Goal: Information Seeking & Learning: Understand process/instructions

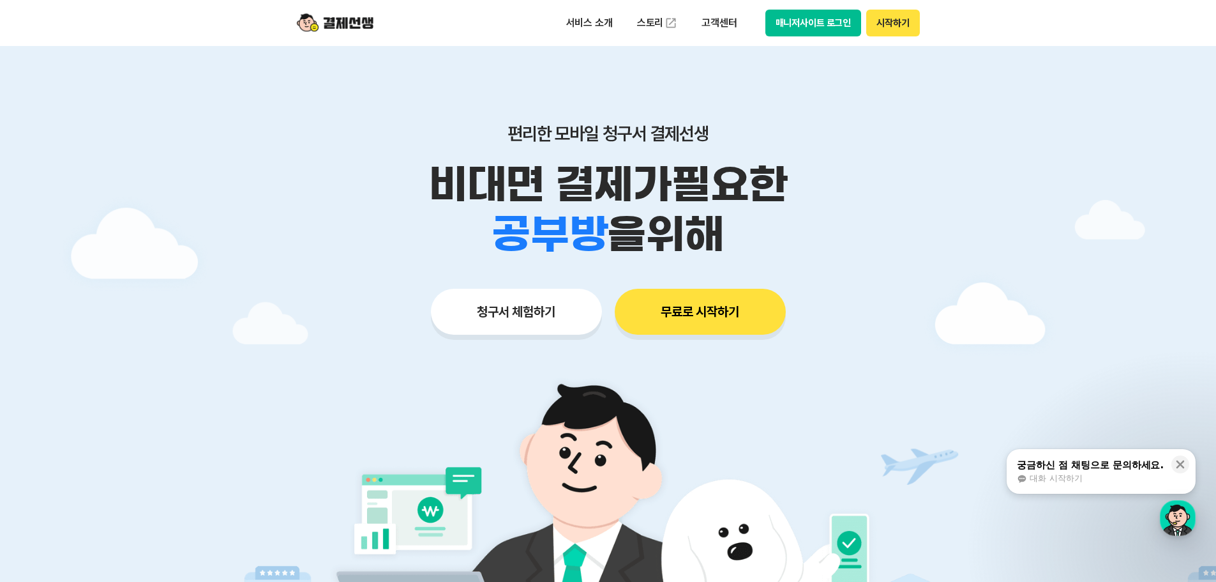
click at [1113, 468] on div "궁금하신 점 채팅으로 문의하세요." at bounding box center [1090, 464] width 147 height 13
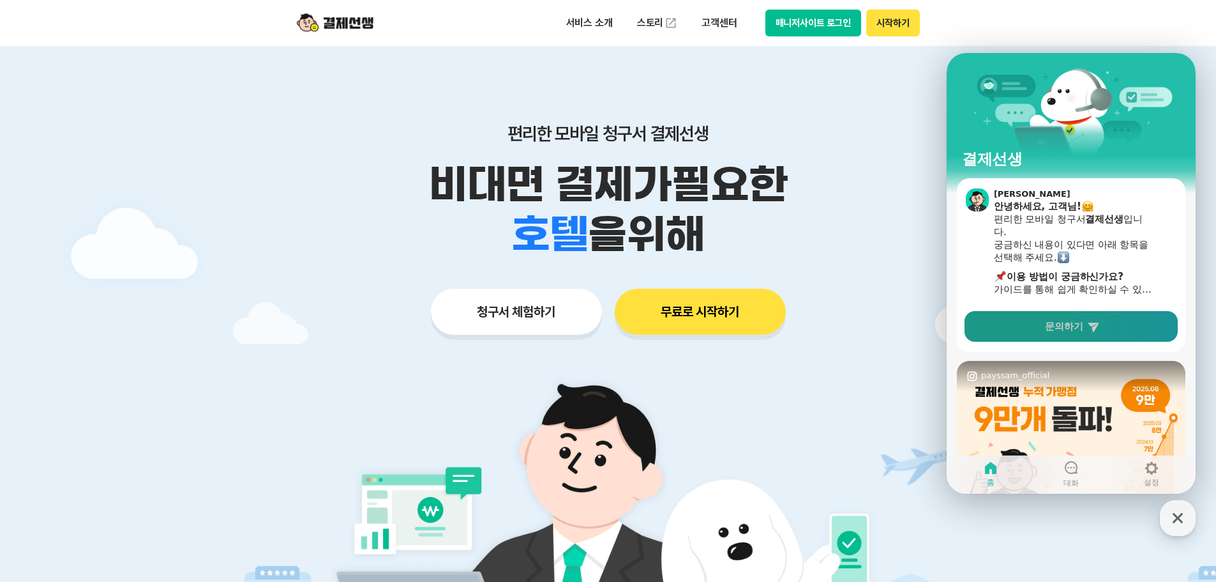
click at [1083, 328] on span "문의하기" at bounding box center [1064, 326] width 38 height 13
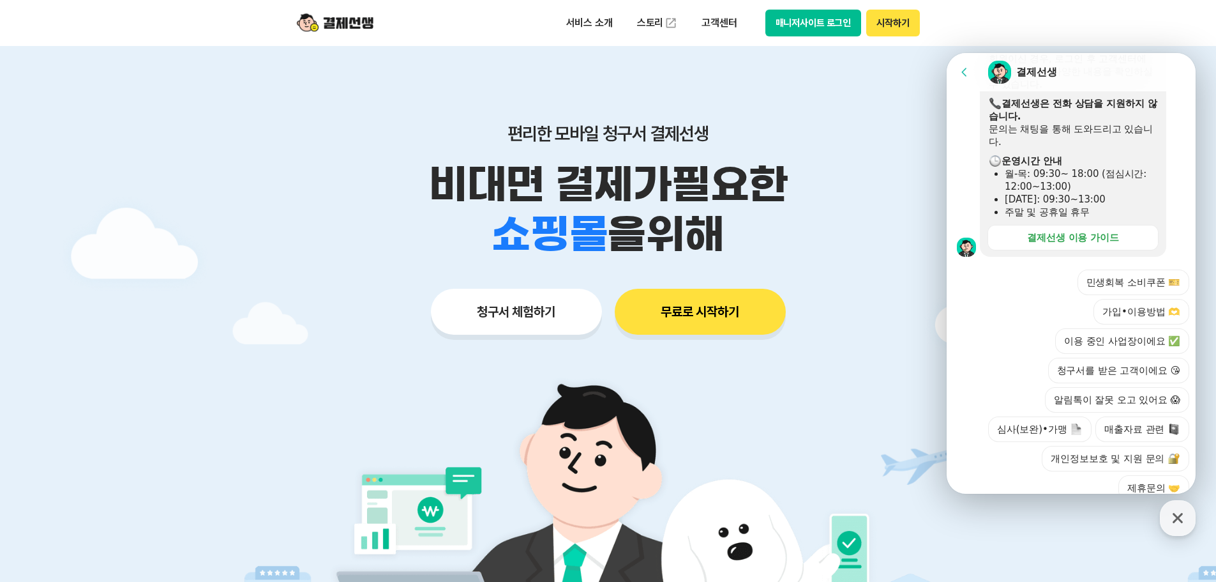
scroll to position [386, 0]
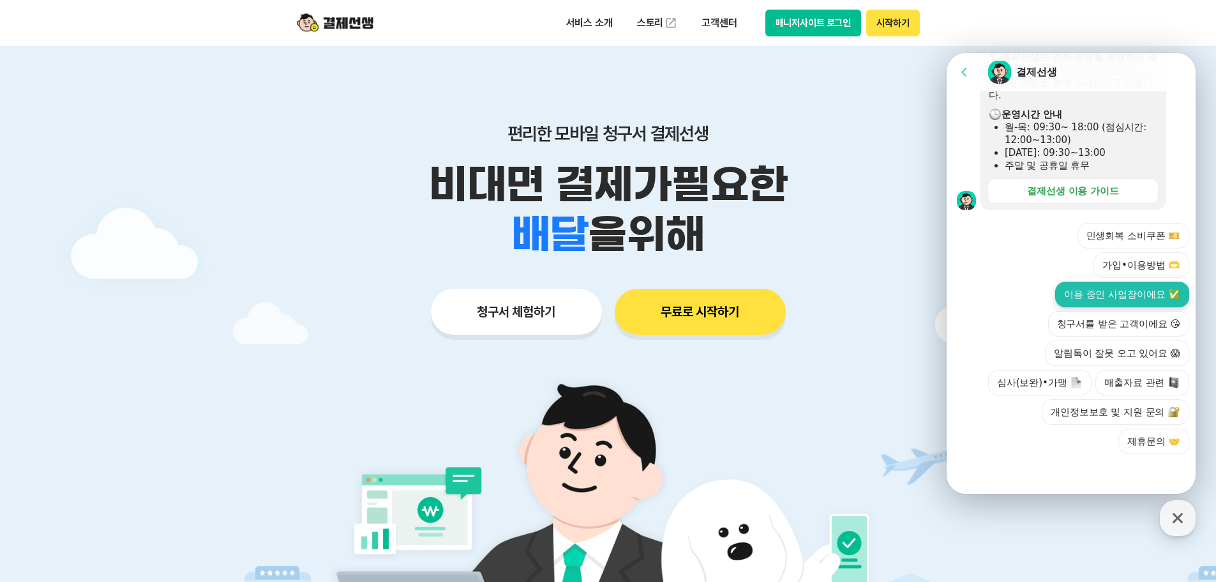
click at [1112, 297] on button "이용 중인 사업장이에요 ✅" at bounding box center [1122, 295] width 134 height 26
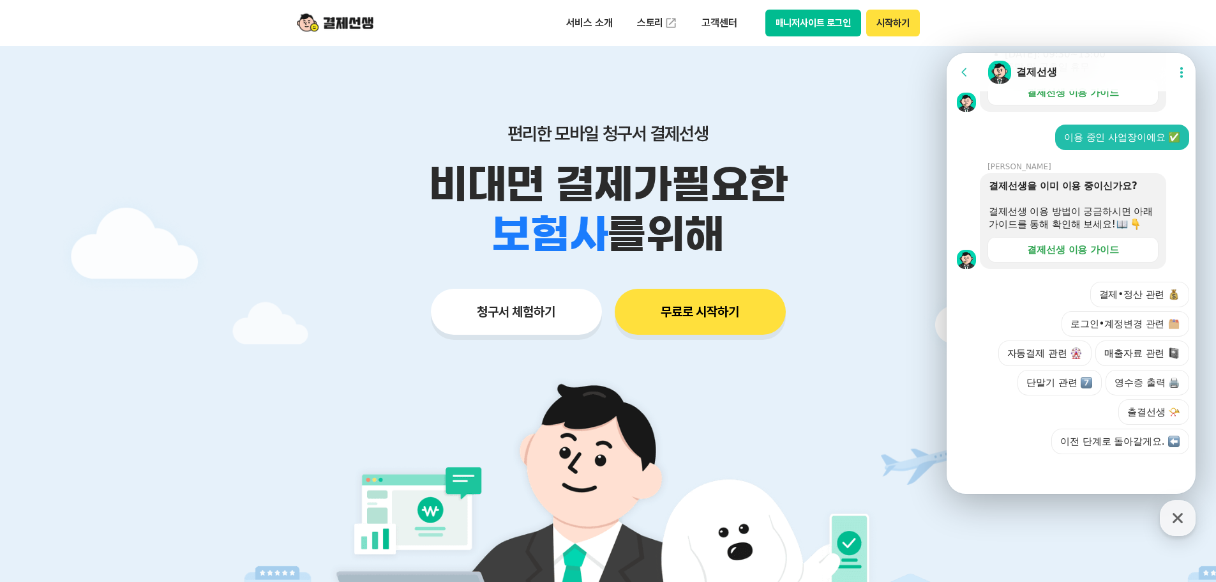
scroll to position [497, 0]
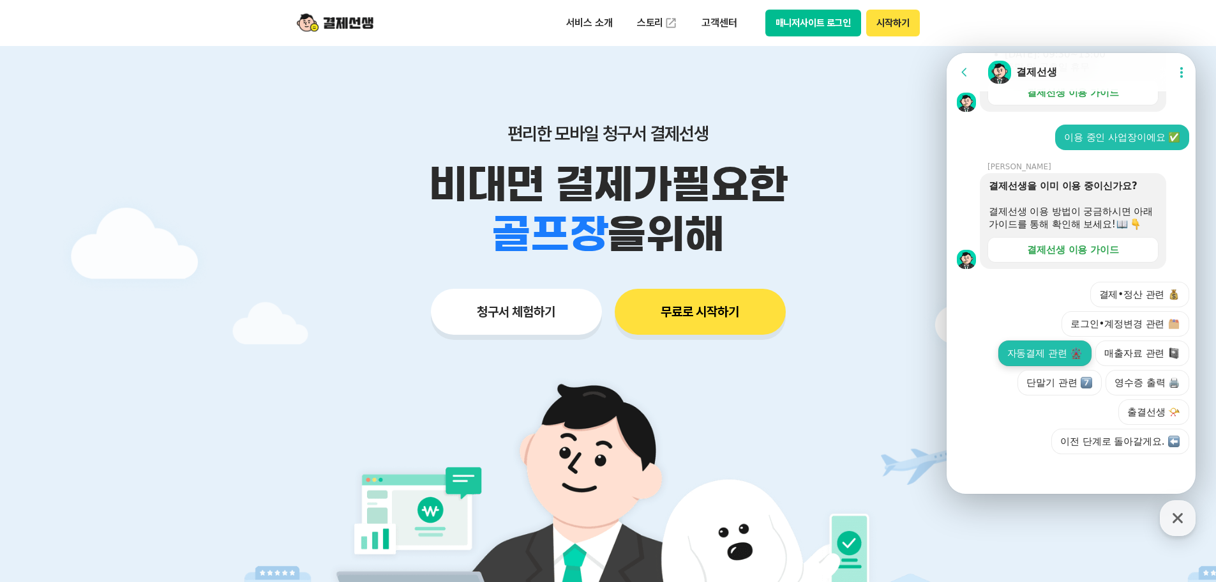
click at [1046, 352] on button "자동결제 관련" at bounding box center [1045, 353] width 94 height 26
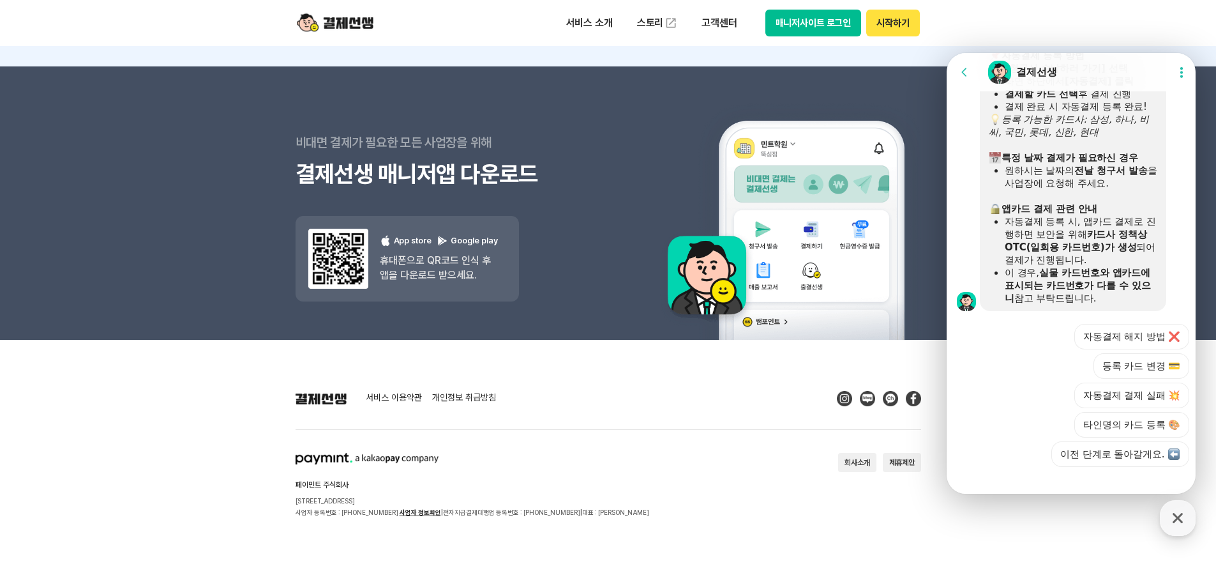
scroll to position [886, 0]
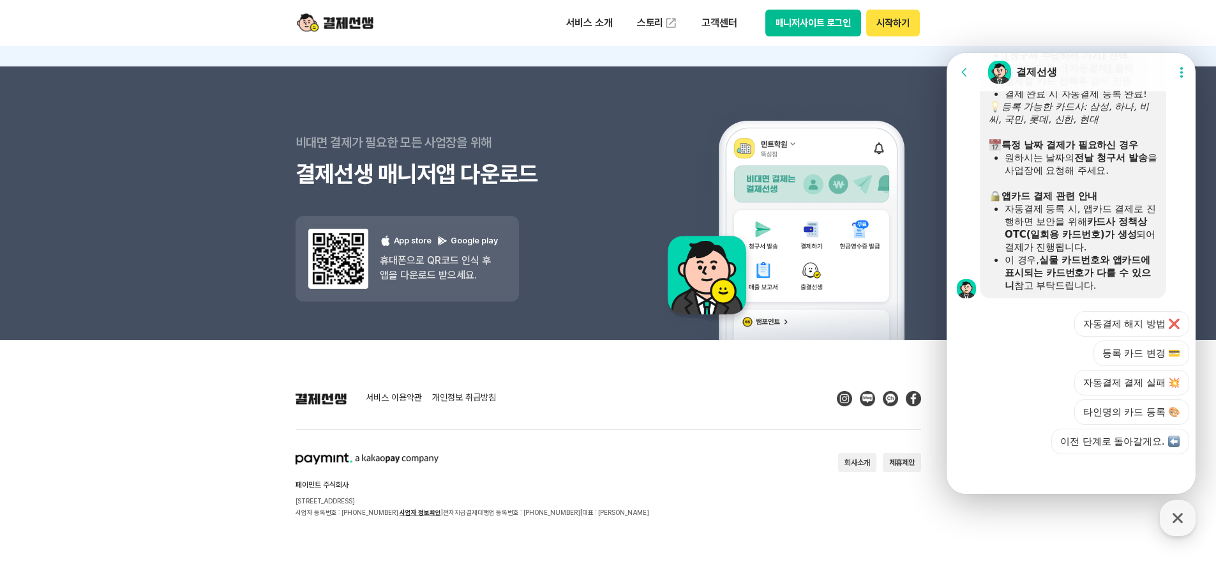
click at [961, 516] on footer "서비스 이용약관 개인정보 취급방침 페이민트 주식회사 서울시 성동구 상원1길 26 서울숲A타워 409호 사업자 등록번호 : 220-88-7547…" at bounding box center [608, 461] width 1216 height 242
click at [1175, 513] on icon "button" at bounding box center [1177, 517] width 23 height 23
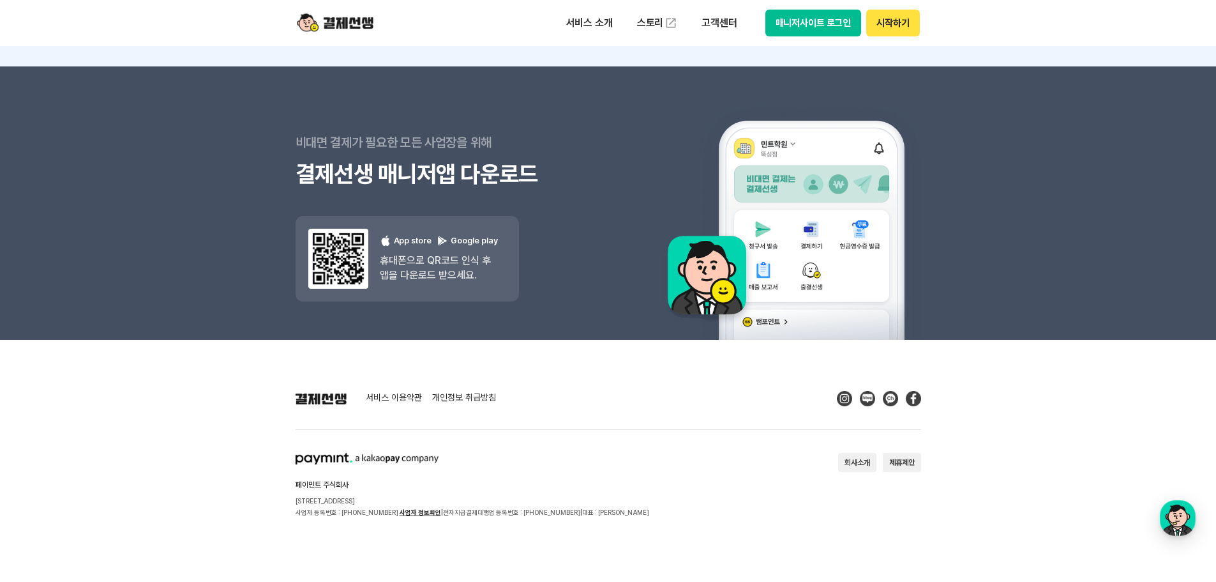
click at [776, 522] on footer "서비스 이용약관 개인정보 취급방침 페이민트 주식회사 서울시 성동구 상원1길 26 서울숲A타워 409호 사업자 등록번호 : 220-88-7547…" at bounding box center [608, 461] width 1216 height 242
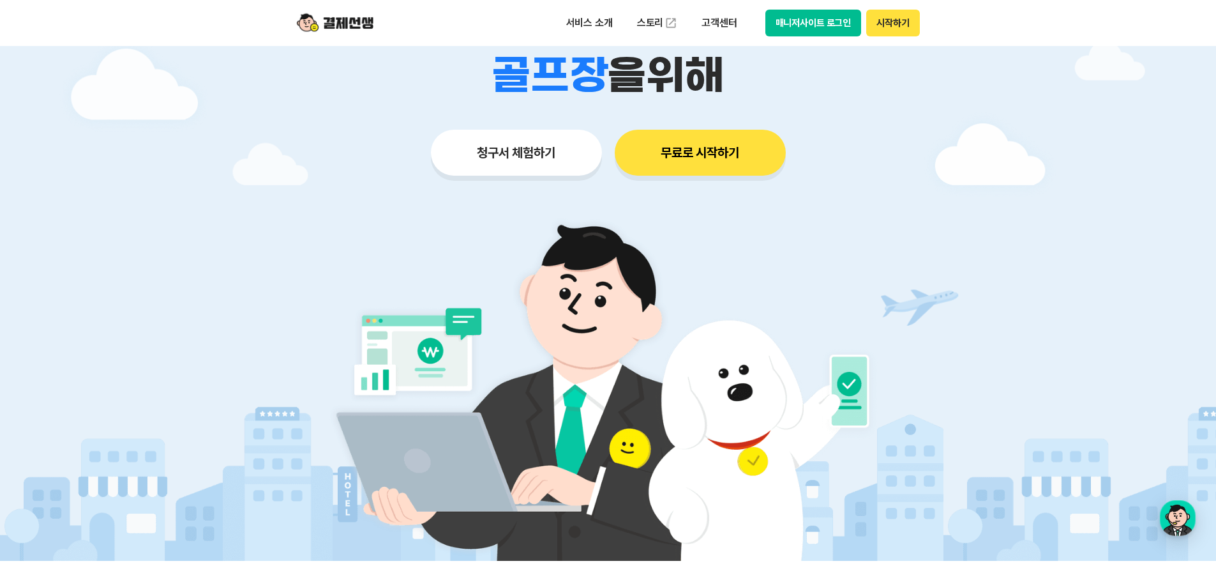
scroll to position [0, 0]
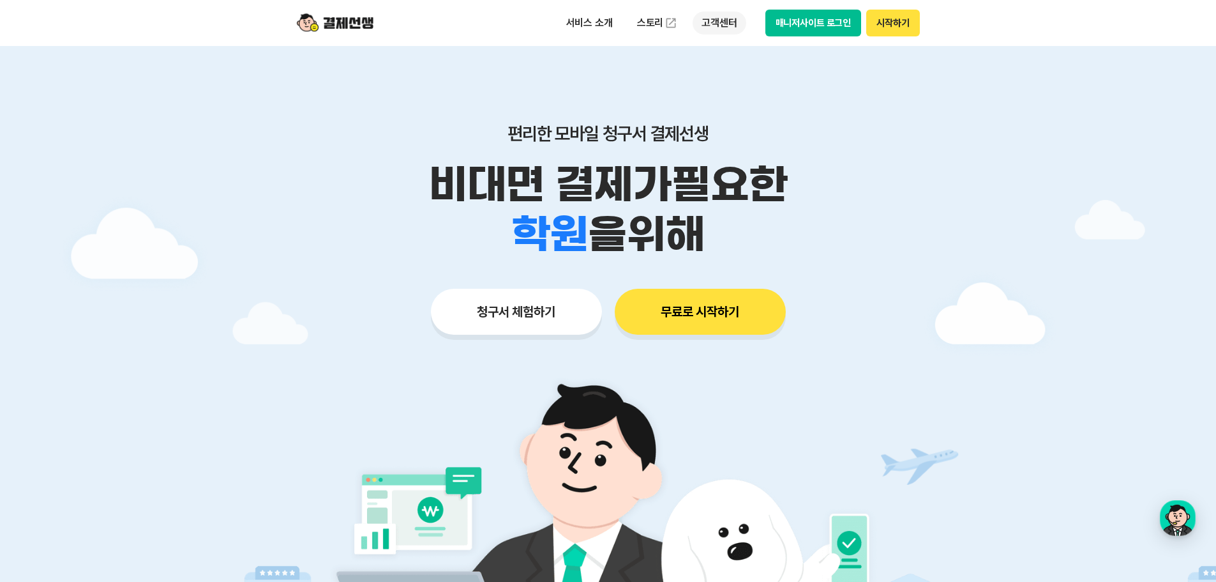
click at [711, 26] on p "고객센터" at bounding box center [719, 22] width 53 height 23
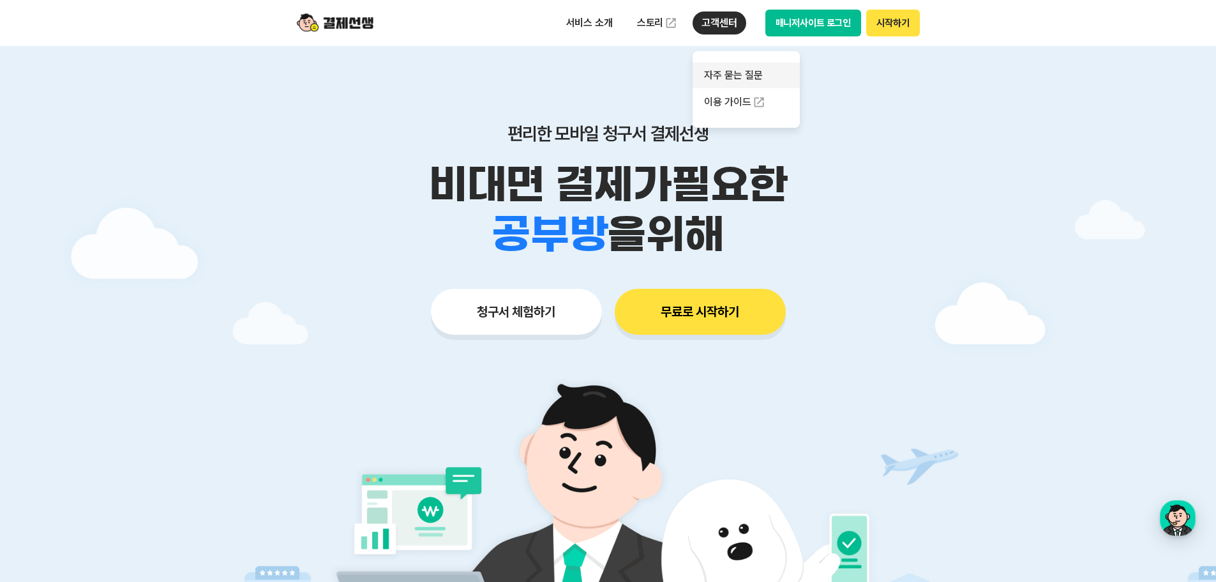
click at [741, 76] on link "자주 묻는 질문" at bounding box center [746, 76] width 107 height 26
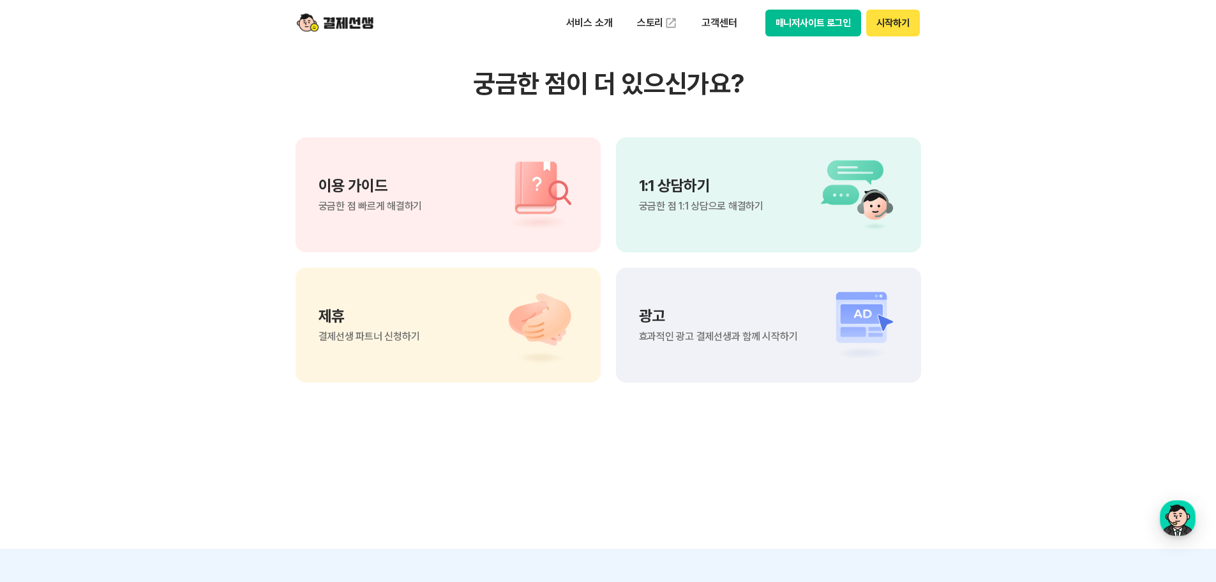
scroll to position [958, 0]
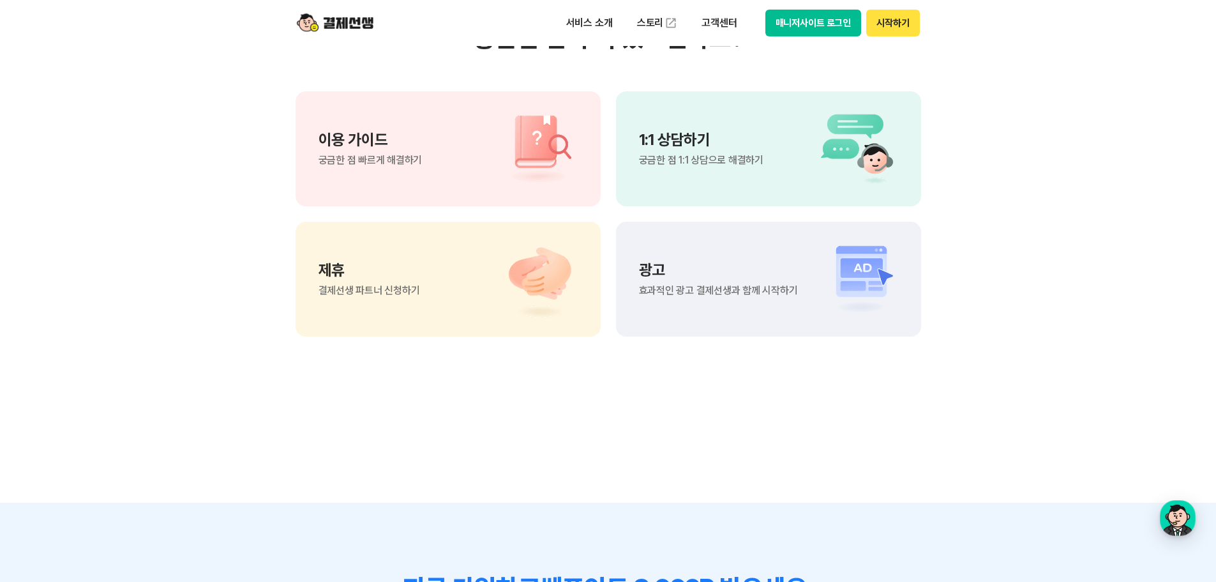
click at [691, 157] on span "궁금한 점 1:1 상담으로 해결하기" at bounding box center [701, 160] width 124 height 10
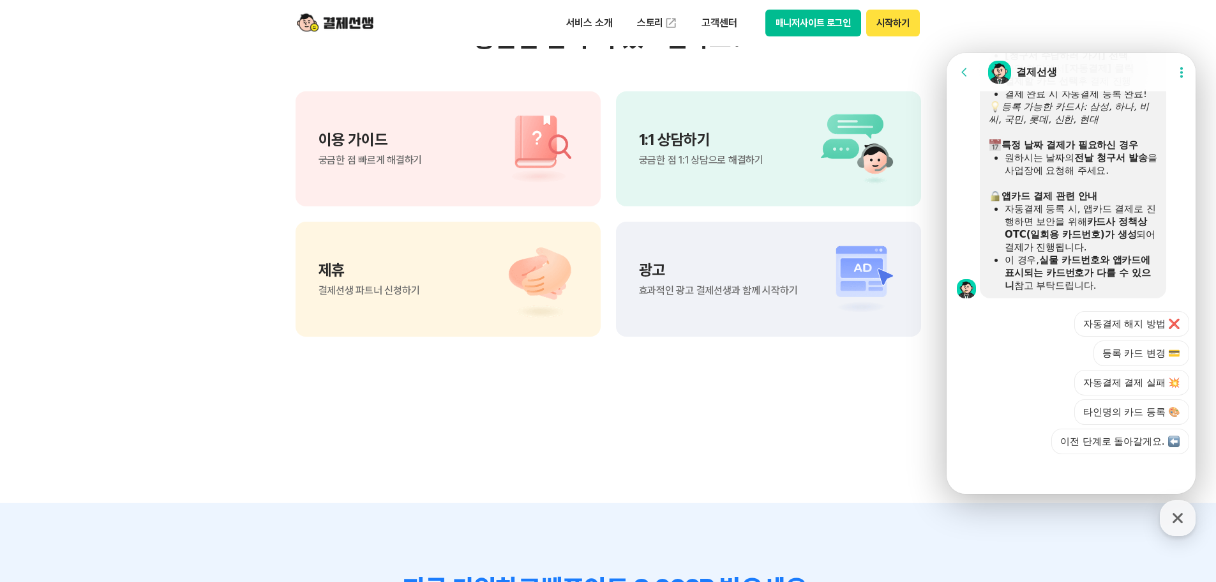
click at [988, 456] on div at bounding box center [1073, 471] width 253 height 34
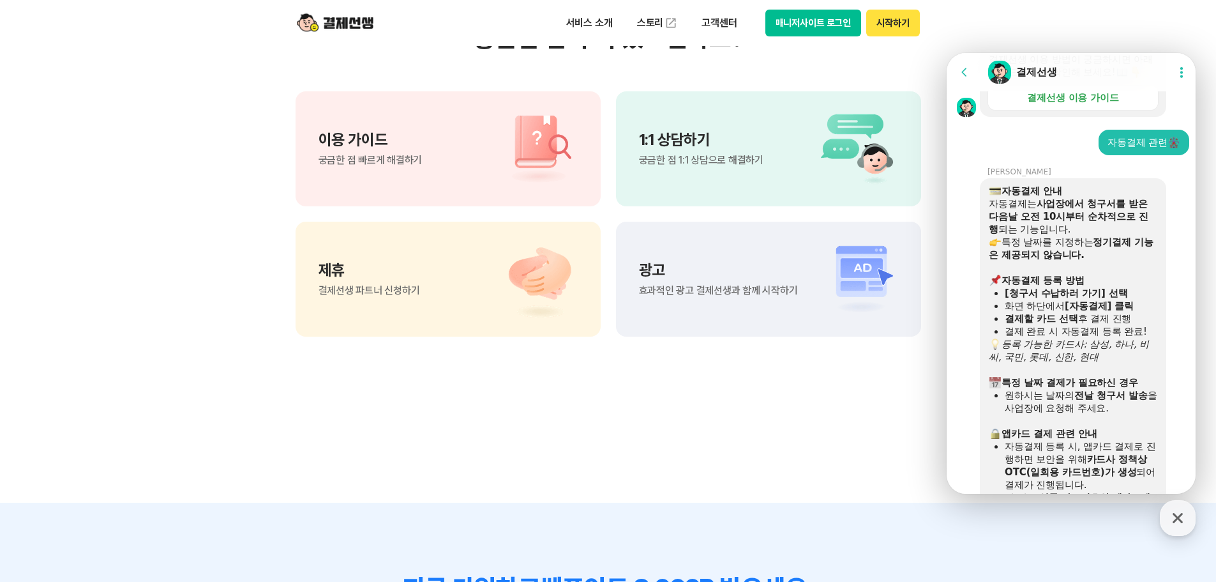
scroll to position [631, 0]
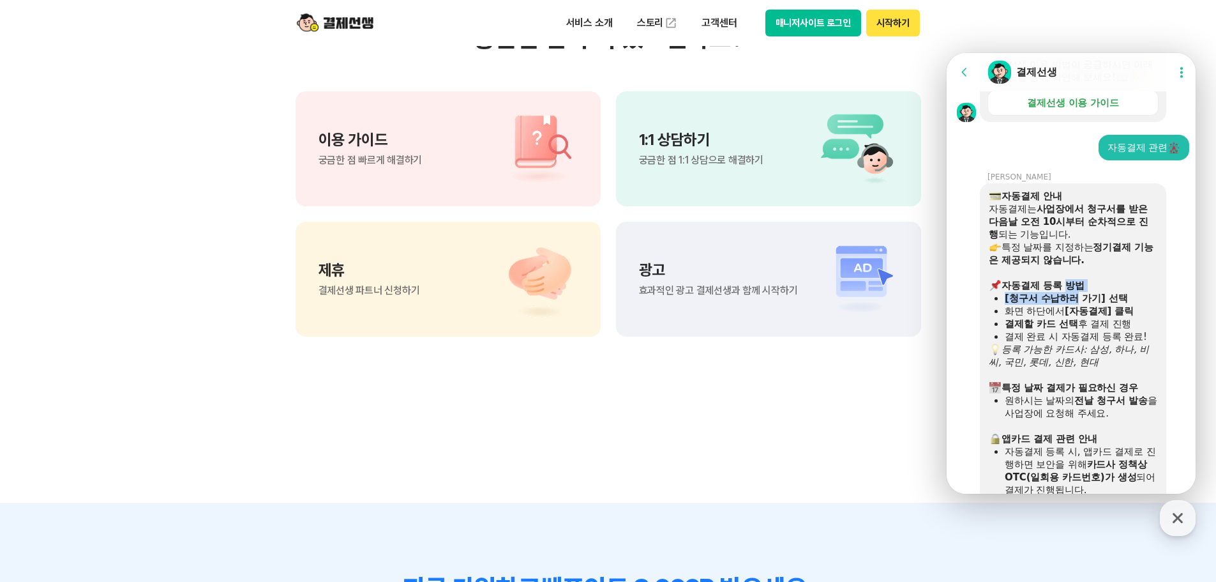
drag, startPoint x: 1064, startPoint y: 303, endPoint x: 1084, endPoint y: 315, distance: 23.4
click at [1081, 315] on div "자동결제 안내 자동결제는 사업장에서 청구서를 받은 다음날 오전 10시부터 순차적으로 진행 되는 기능입니다. 특정 날짜를 지정하는 정기결제 기능…" at bounding box center [1073, 362] width 169 height 345
click at [1088, 304] on b "[청구서 수납하러 가기] 선택" at bounding box center [1066, 297] width 123 height 11
drag, startPoint x: 1120, startPoint y: 312, endPoint x: 1081, endPoint y: 315, distance: 39.7
click at [1083, 304] on b "[청구서 수납하러 가기] 선택" at bounding box center [1066, 297] width 123 height 11
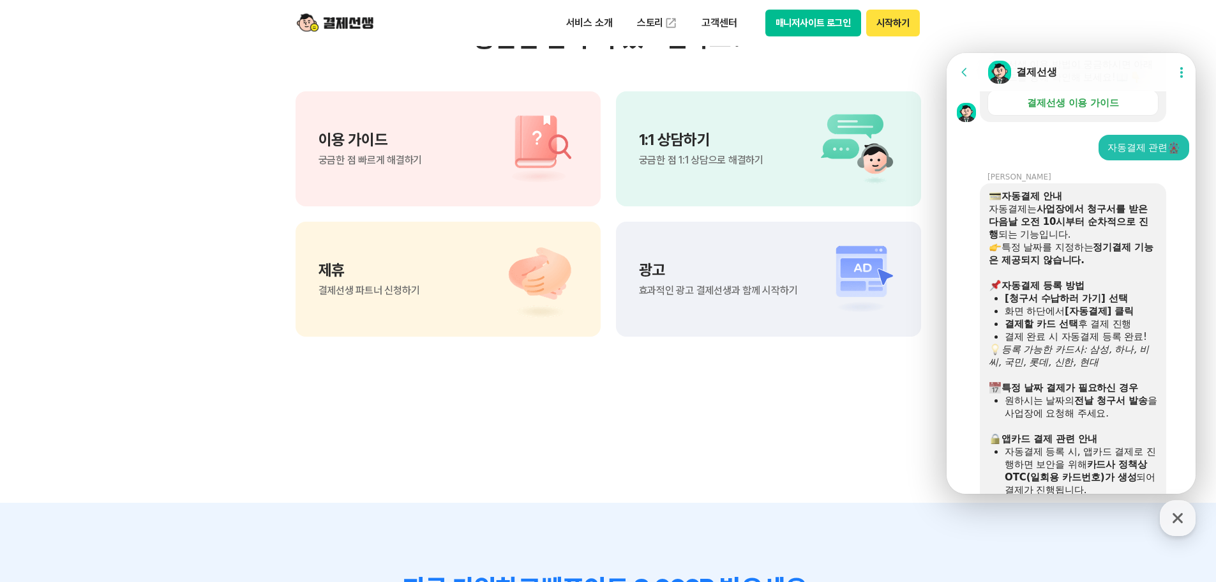
click at [1071, 317] on b "[자동결제] 클릭" at bounding box center [1099, 310] width 69 height 11
drag, startPoint x: 1104, startPoint y: 324, endPoint x: 1130, endPoint y: 325, distance: 26.2
click at [1124, 317] on b "[자동결제] 클릭" at bounding box center [1099, 310] width 69 height 11
click at [1136, 317] on div "화면 하단에서 [자동결제] 클릭" at bounding box center [1081, 311] width 153 height 13
click at [636, 433] on section "궁금한 점이 더 있으신가요? 이용 가이드 궁금한 점 빠르게 해결하기 1:1 상담하기 궁금한 점 1:1 상담으로 해결하기 제휴 결제선생 파트너 …" at bounding box center [608, 179] width 1216 height 646
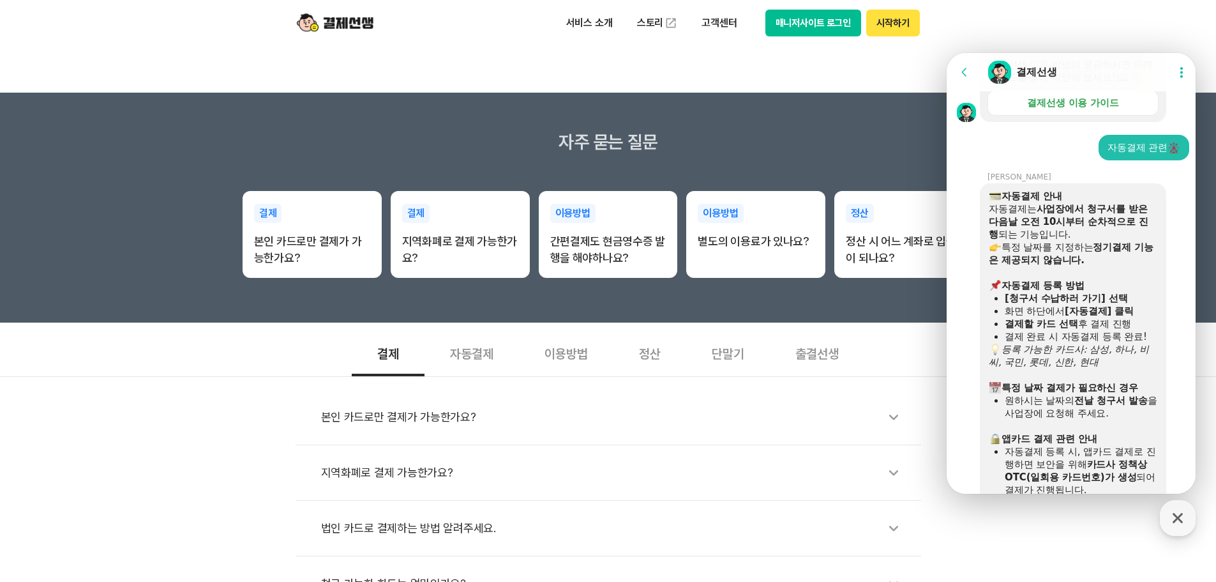
scroll to position [0, 0]
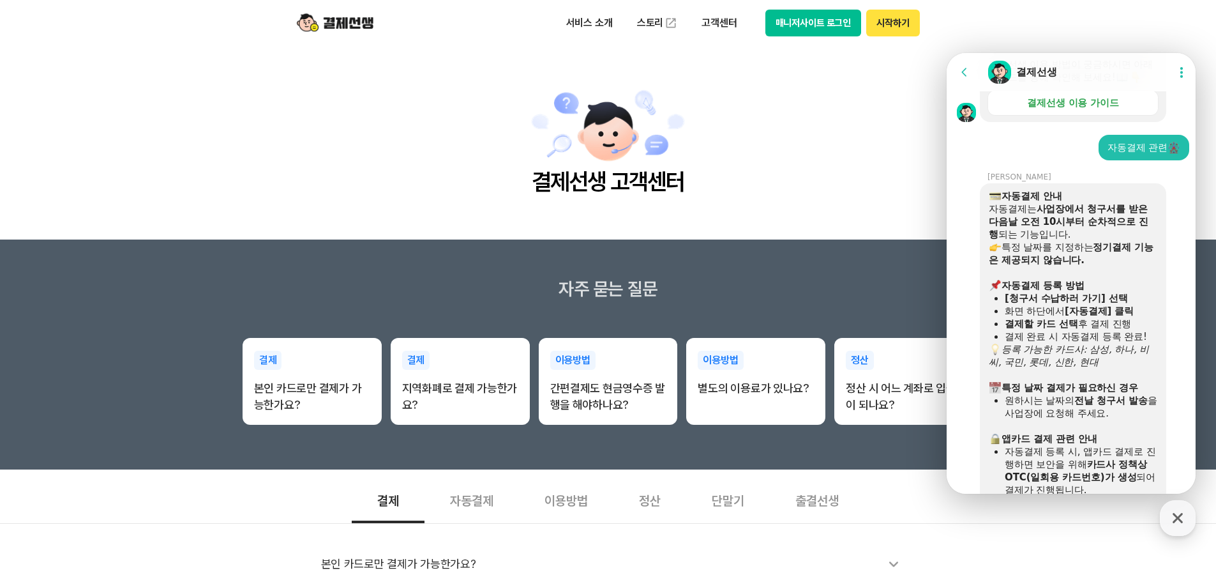
click at [356, 24] on img at bounding box center [335, 23] width 77 height 24
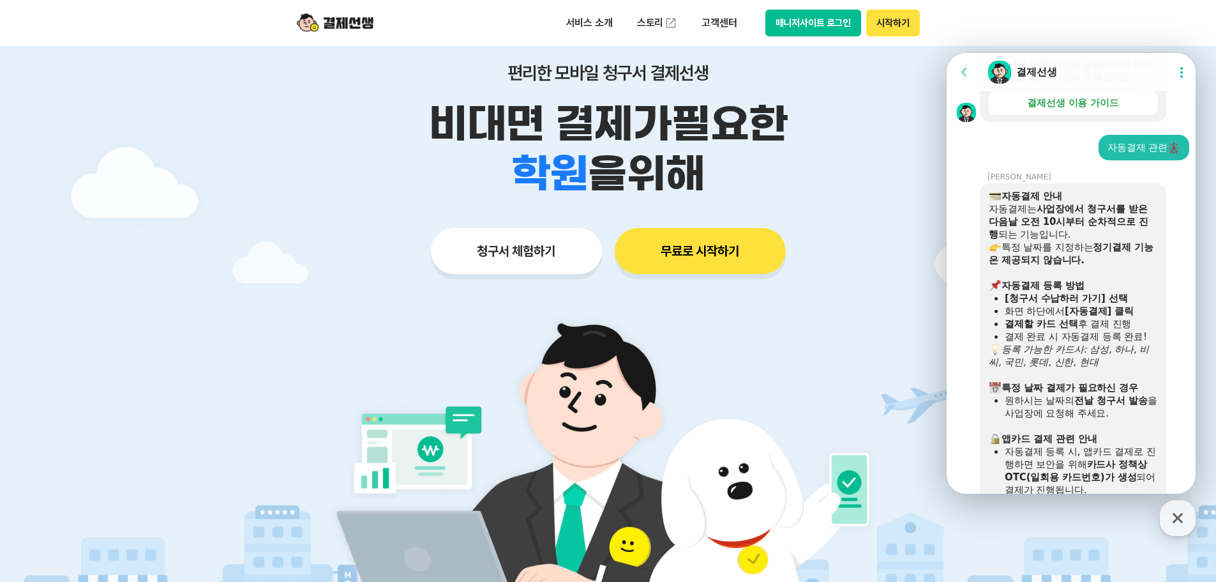
scroll to position [64, 0]
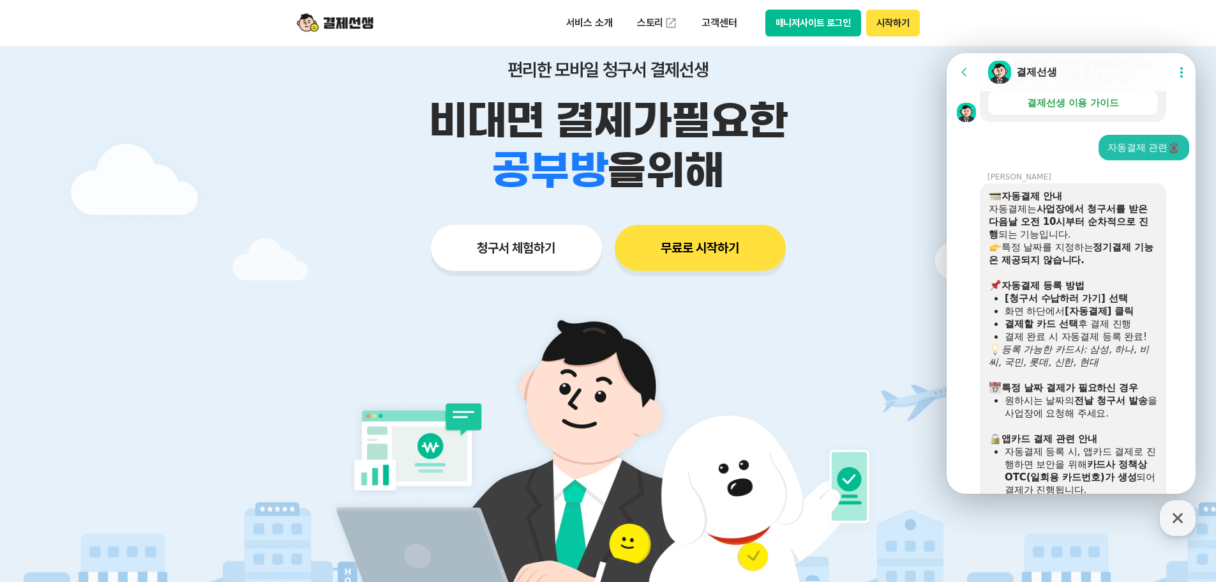
click at [540, 262] on button "청구서 체험하기" at bounding box center [516, 248] width 171 height 46
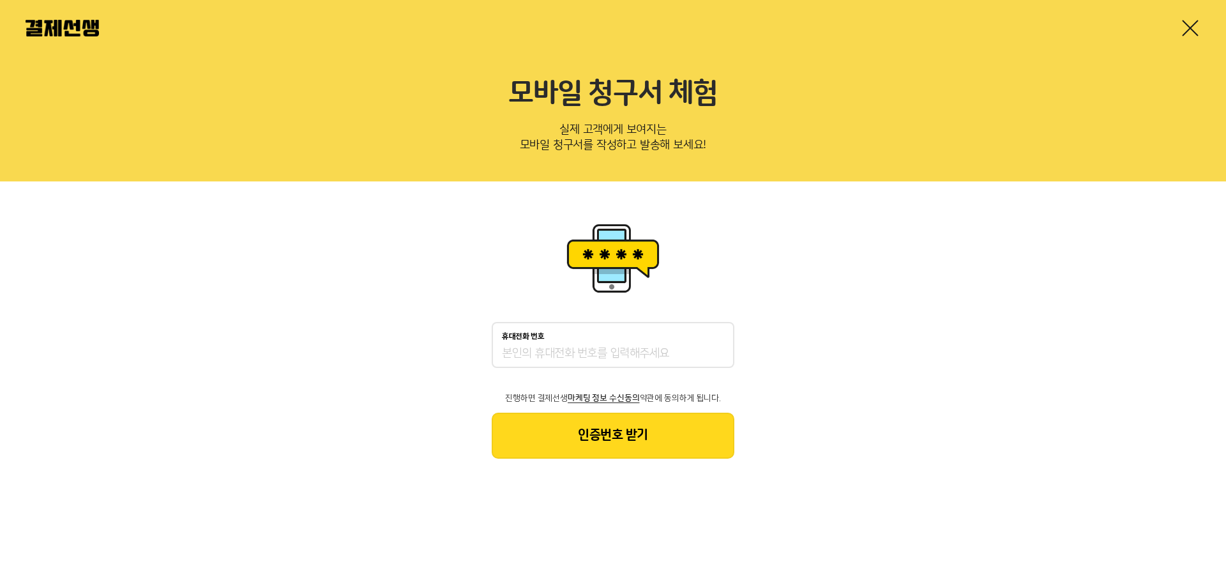
click at [77, 27] on img at bounding box center [62, 28] width 73 height 17
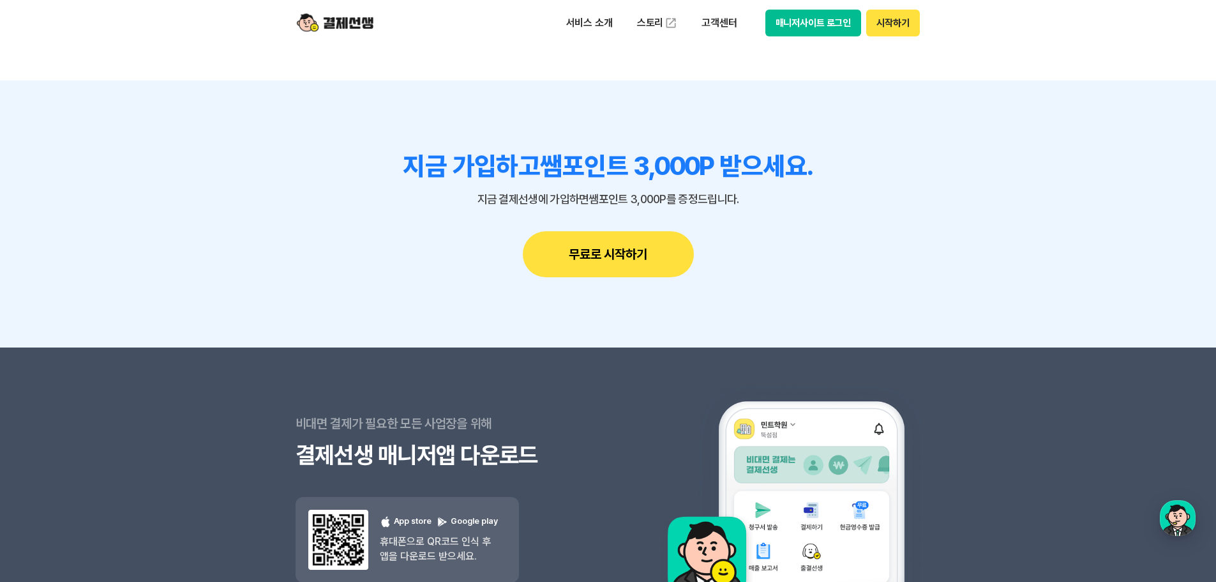
scroll to position [11438, 0]
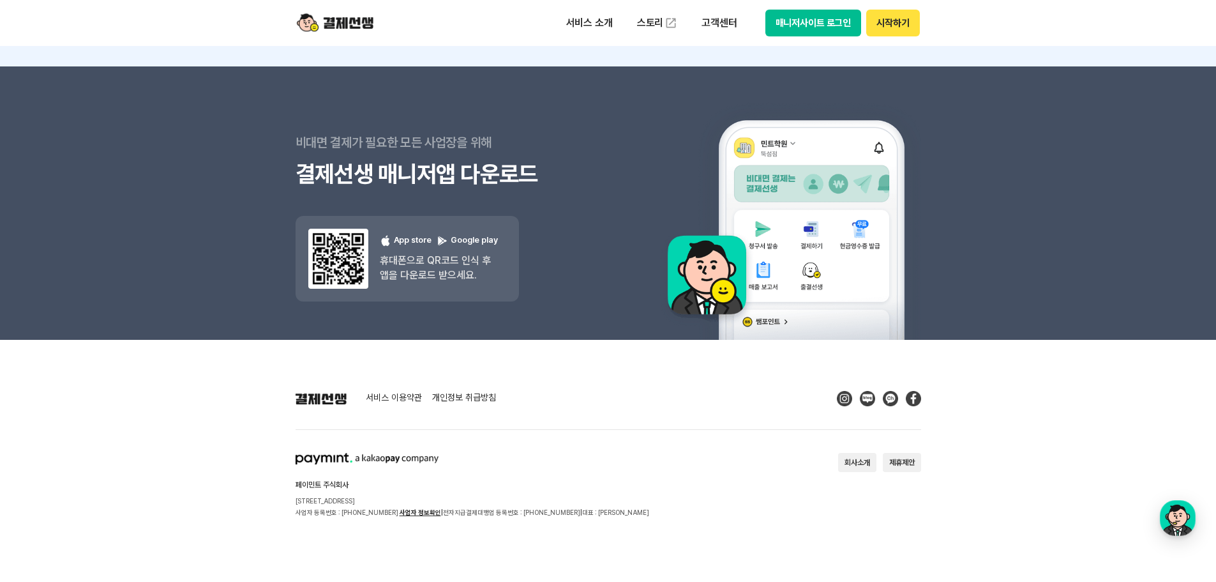
click at [808, 20] on button "매니저사이트 로그인" at bounding box center [813, 23] width 96 height 27
click at [1175, 515] on div "button" at bounding box center [1178, 518] width 36 height 36
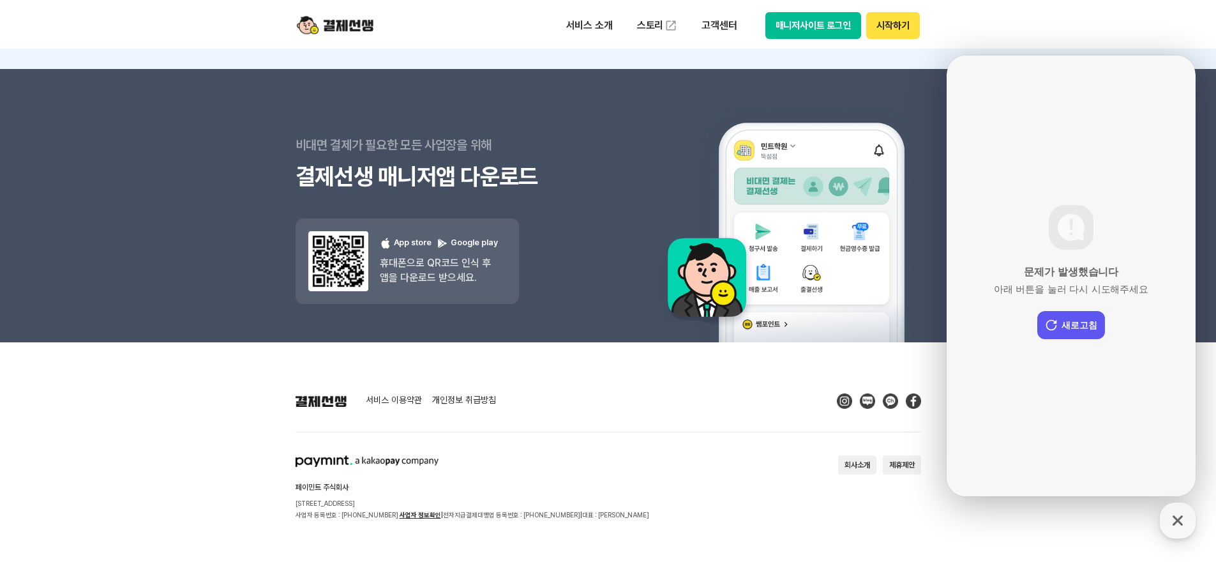
scroll to position [11433, 0]
